Goal: Manage account settings

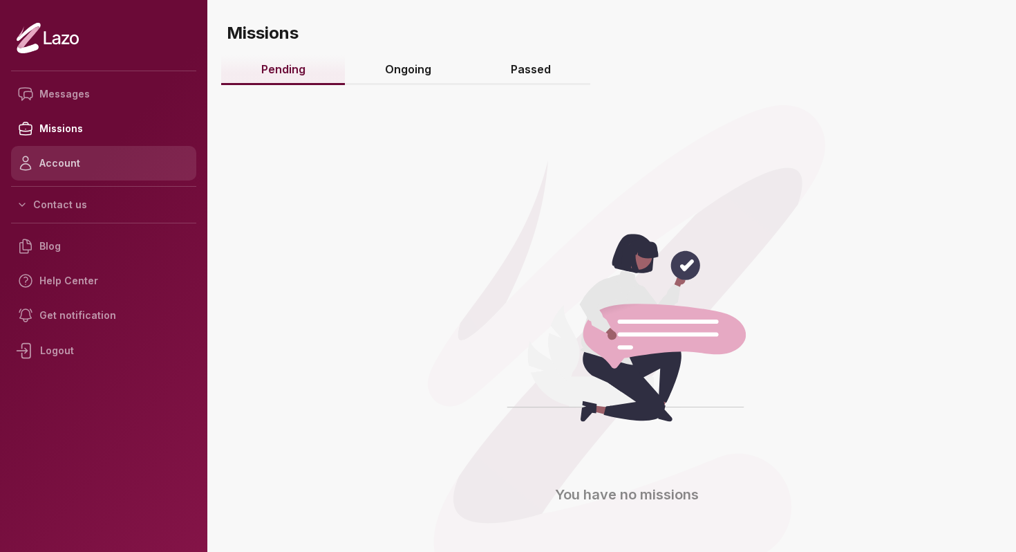
click at [82, 169] on link "Account" at bounding box center [103, 163] width 185 height 35
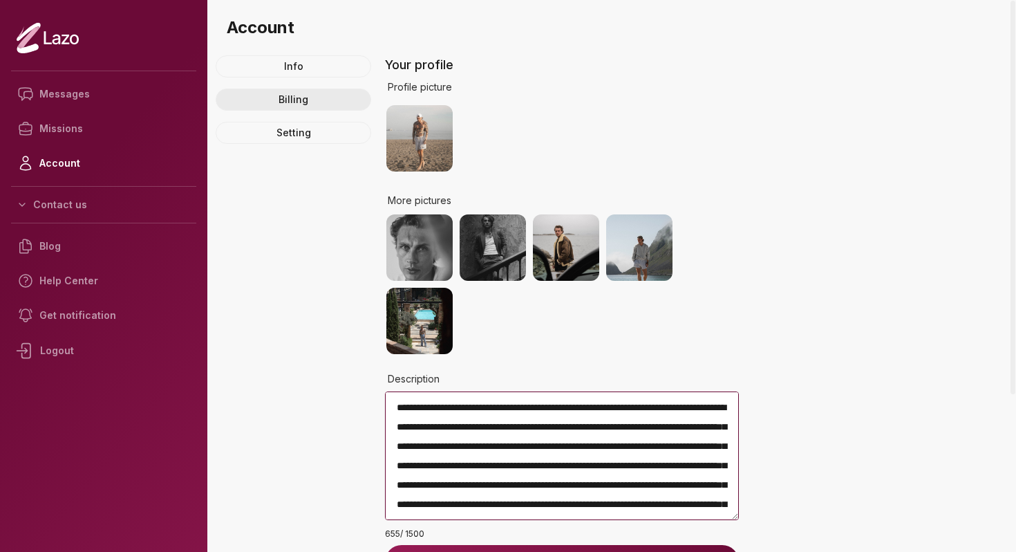
click at [335, 93] on link "Billing" at bounding box center [294, 99] width 156 height 22
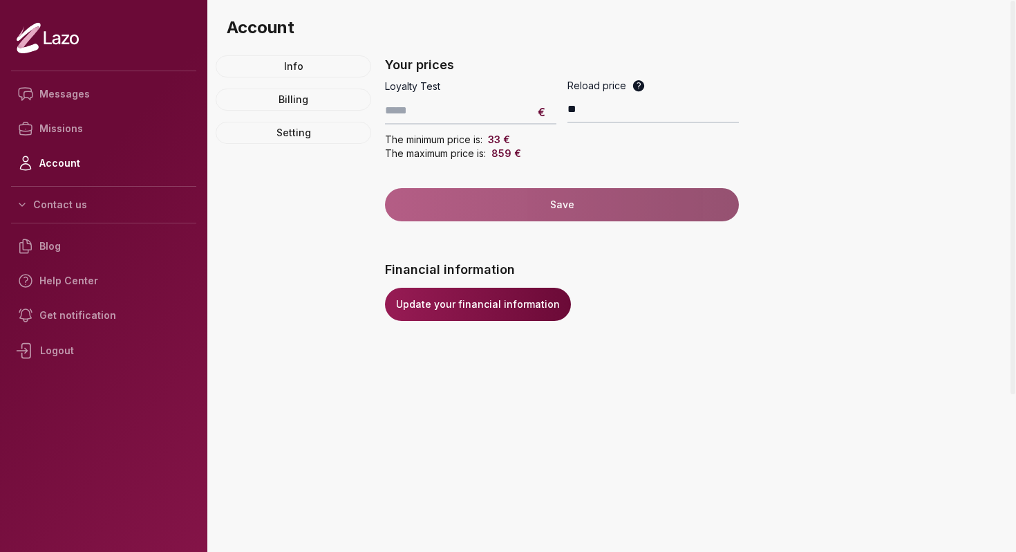
click at [457, 311] on link "Update your financial information" at bounding box center [478, 304] width 186 height 33
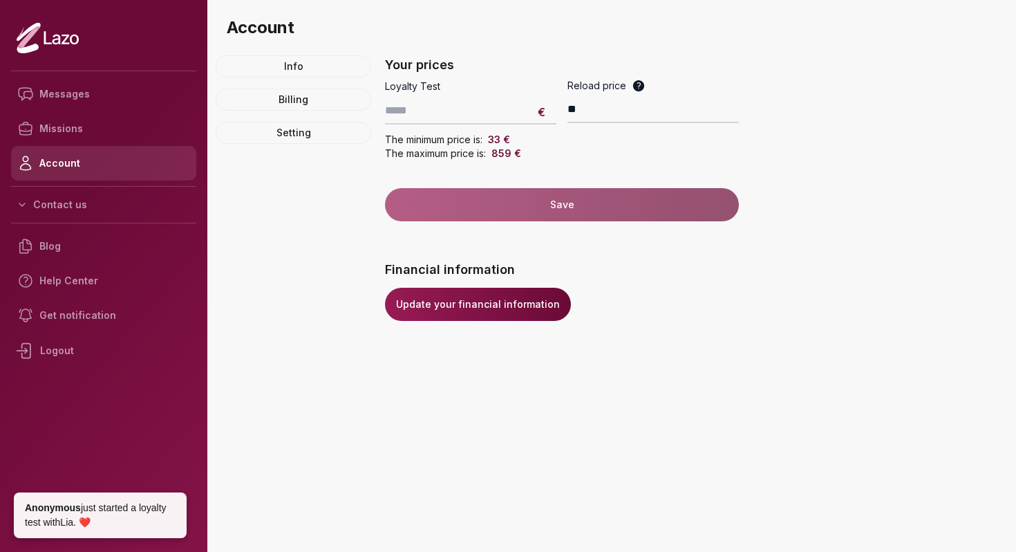
click at [72, 162] on link "Account" at bounding box center [103, 163] width 185 height 35
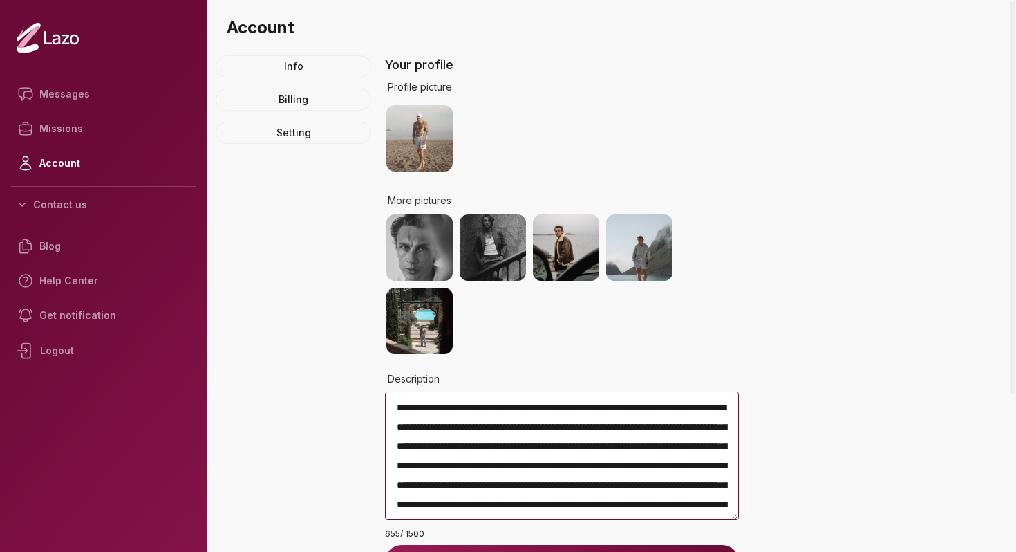
click at [58, 350] on div "Logout" at bounding box center [103, 350] width 185 height 36
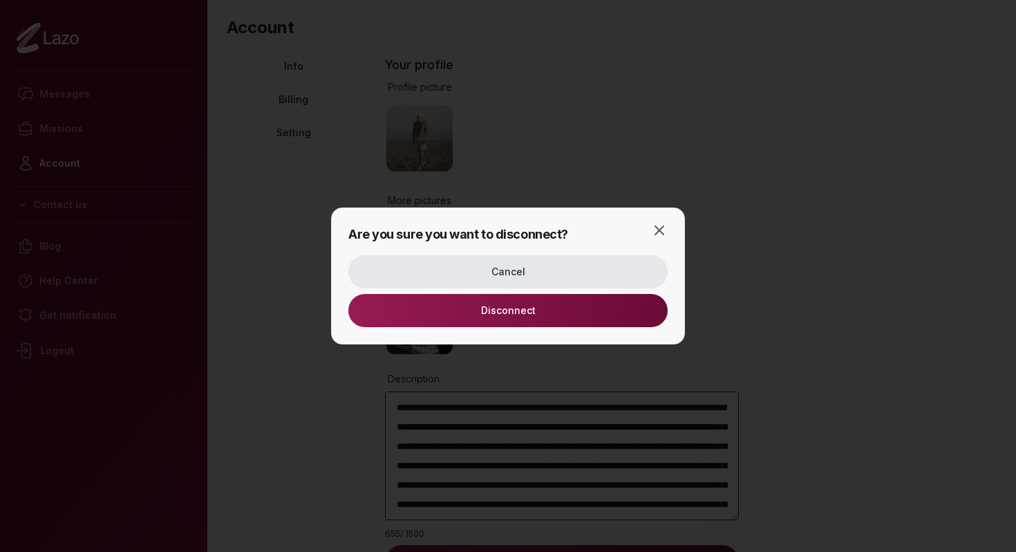
click at [538, 304] on button "Disconnect" at bounding box center [507, 310] width 319 height 33
